Goal: Download file/media

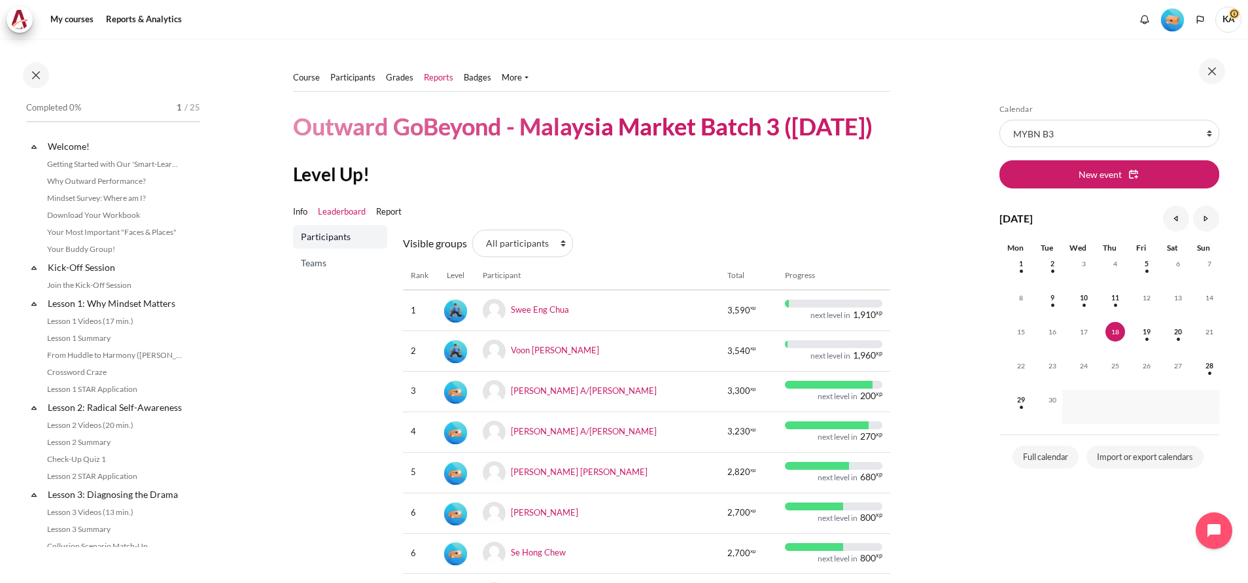
click at [441, 75] on link "Reports" at bounding box center [438, 77] width 29 height 13
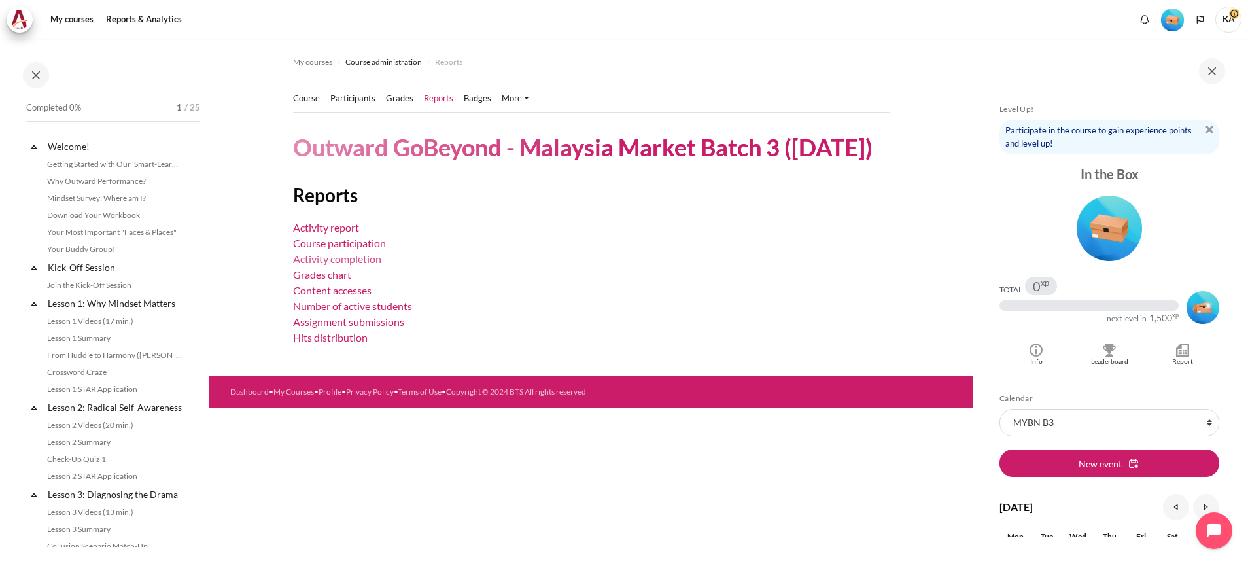
click at [357, 265] on link "Activity completion" at bounding box center [337, 259] width 88 height 12
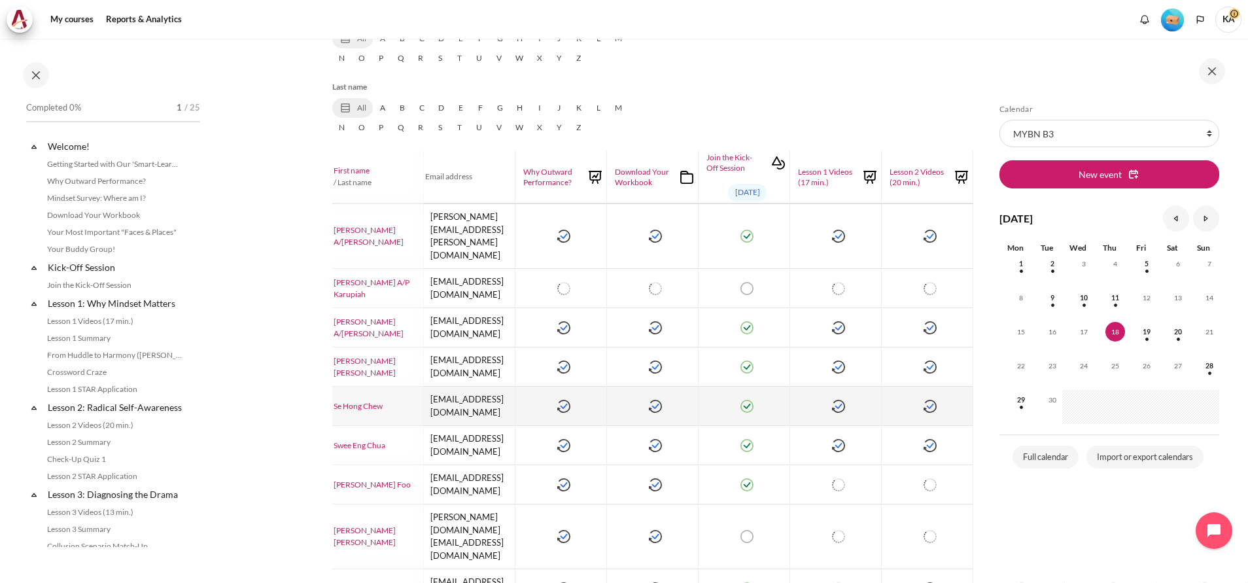
scroll to position [99, 0]
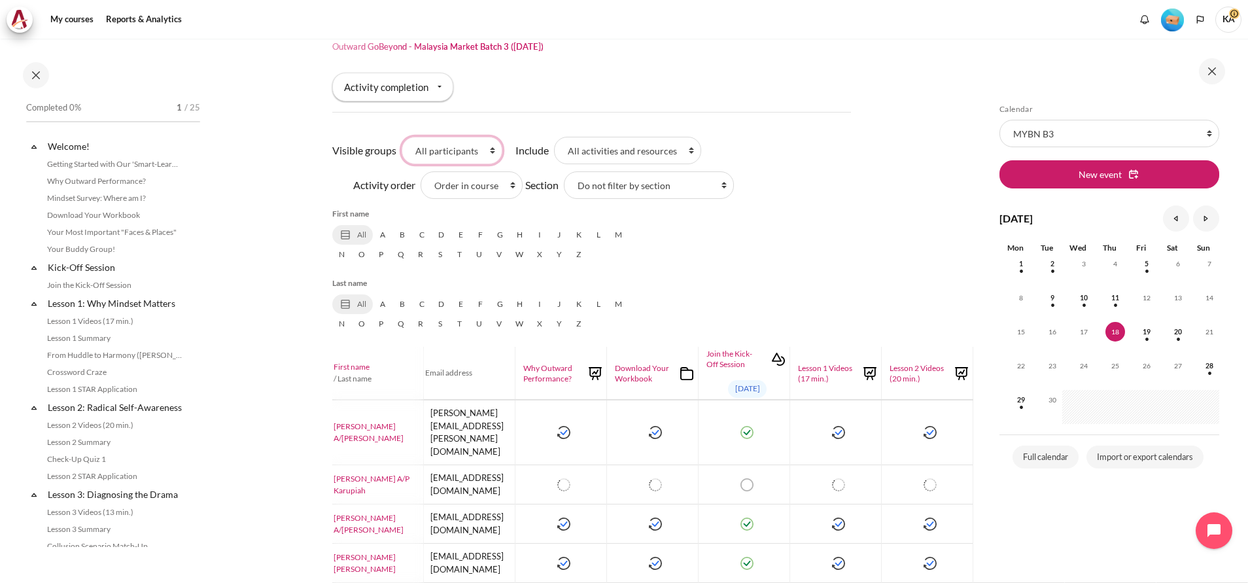
click at [476, 149] on select "All participants 1 2 3 3 4" at bounding box center [452, 150] width 101 height 27
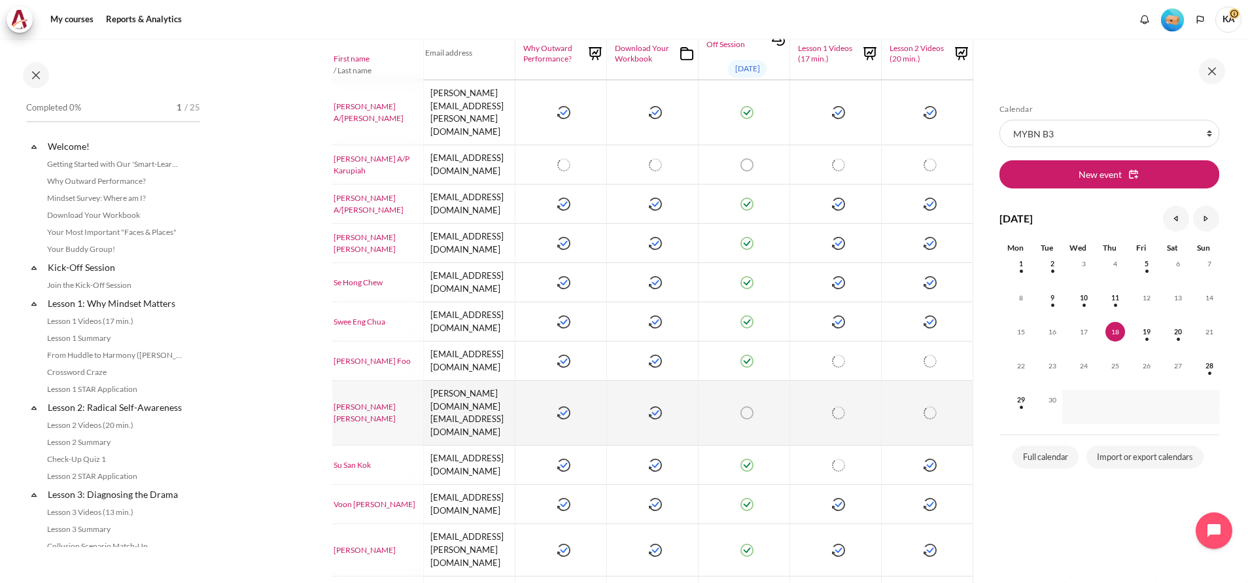
scroll to position [433, 0]
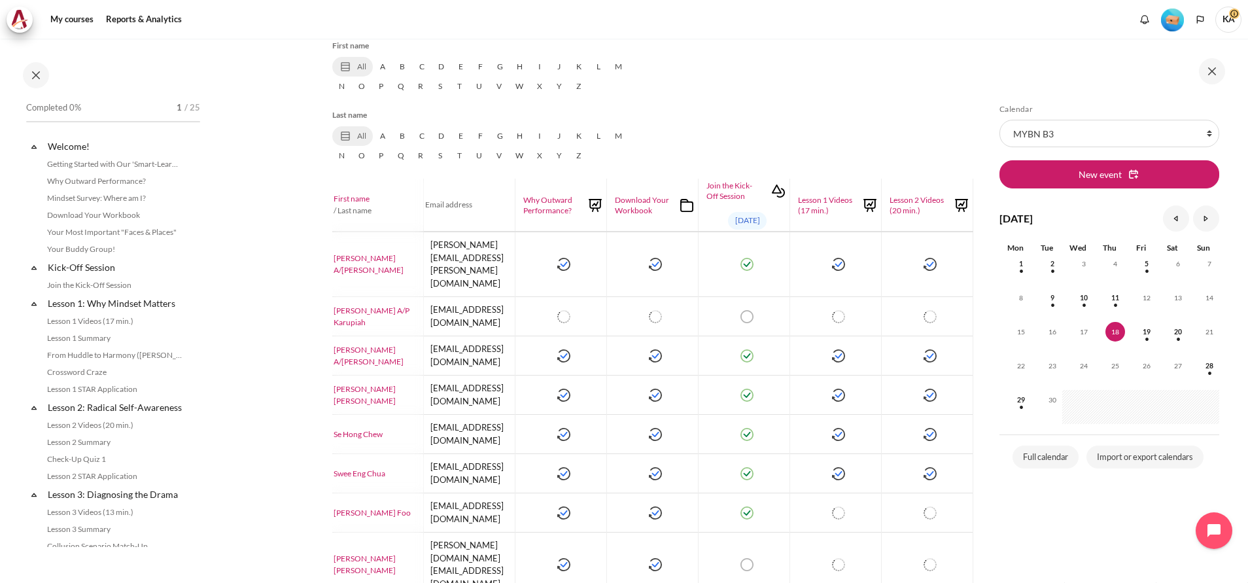
scroll to position [0, 0]
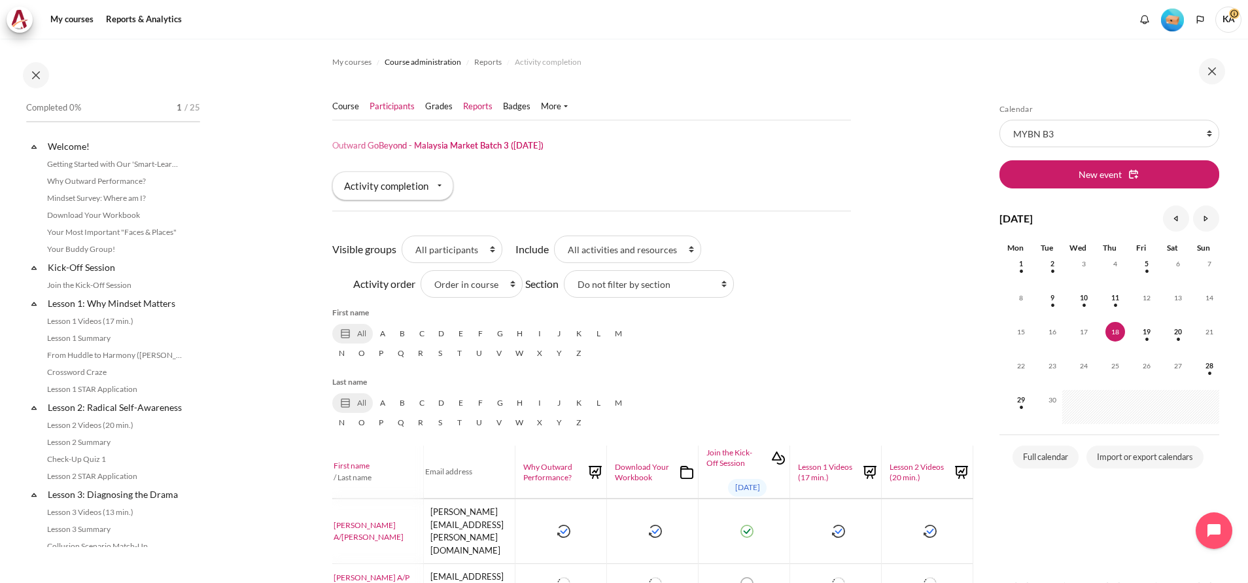
click at [397, 106] on link "Participants" at bounding box center [392, 106] width 45 height 13
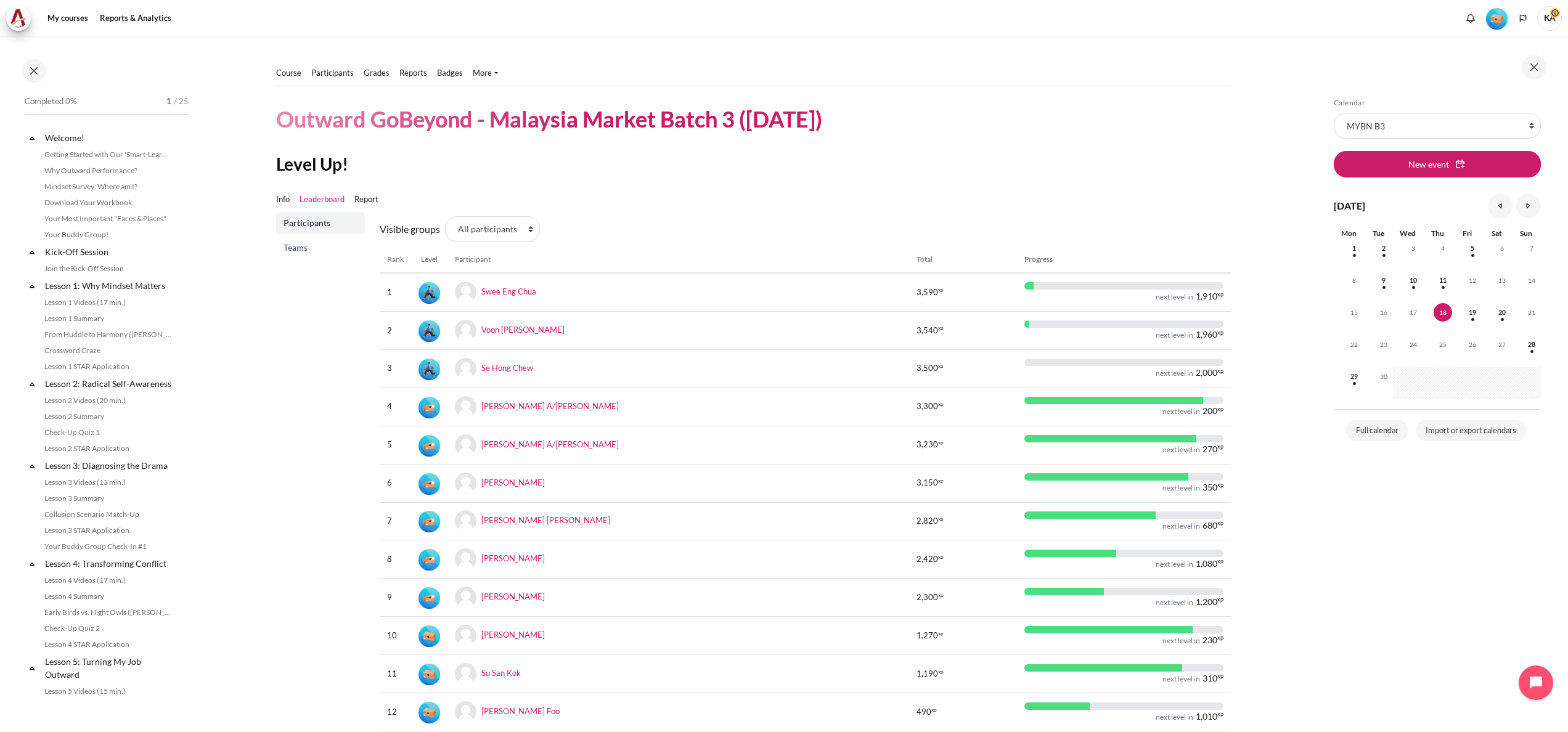
drag, startPoint x: 1112, startPoint y: 0, endPoint x: 300, endPoint y: 608, distance: 1014.4
click at [302, 548] on div "Participants Teams" at bounding box center [320, 514] width 89 height 606
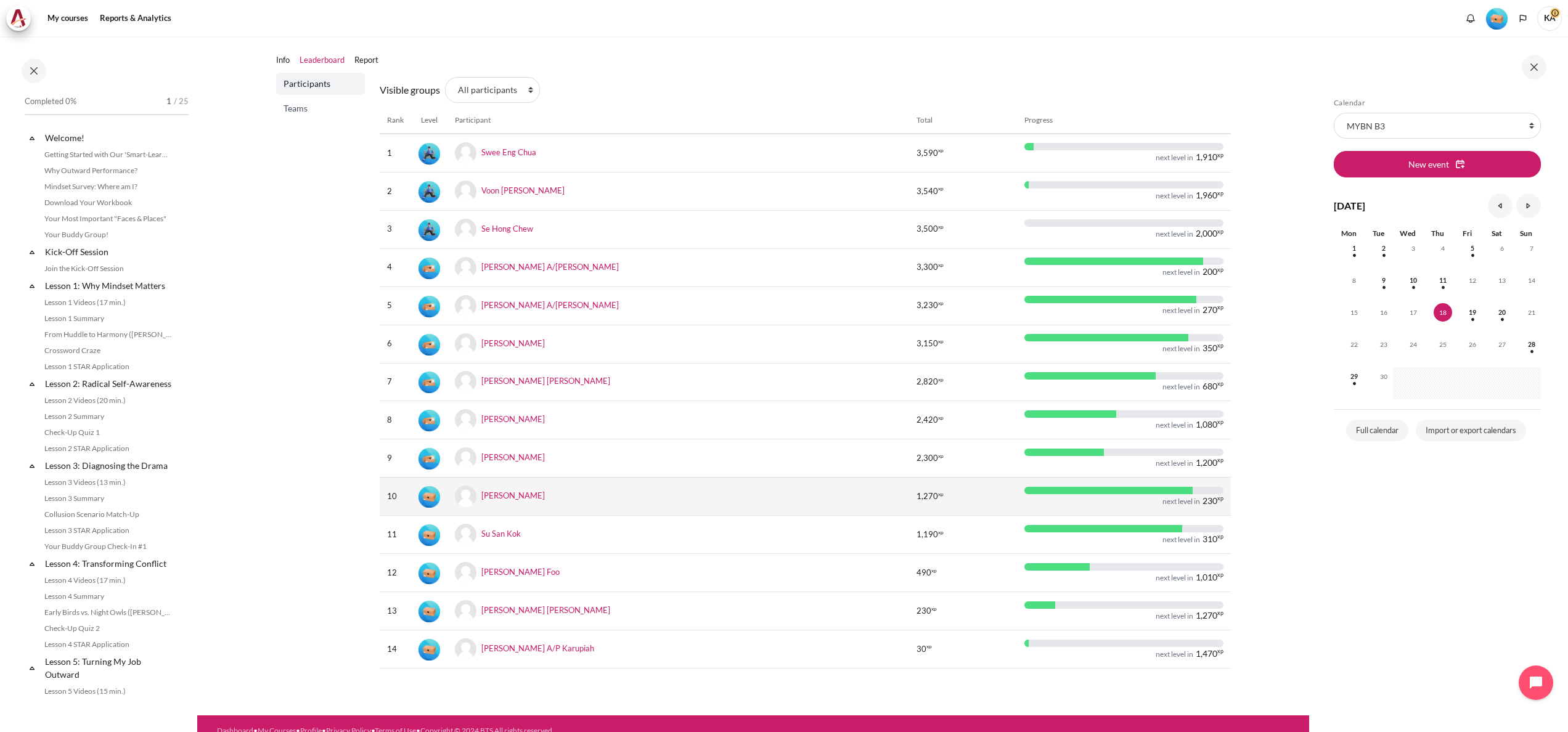
scroll to position [156, 0]
